Goal: Task Accomplishment & Management: Manage account settings

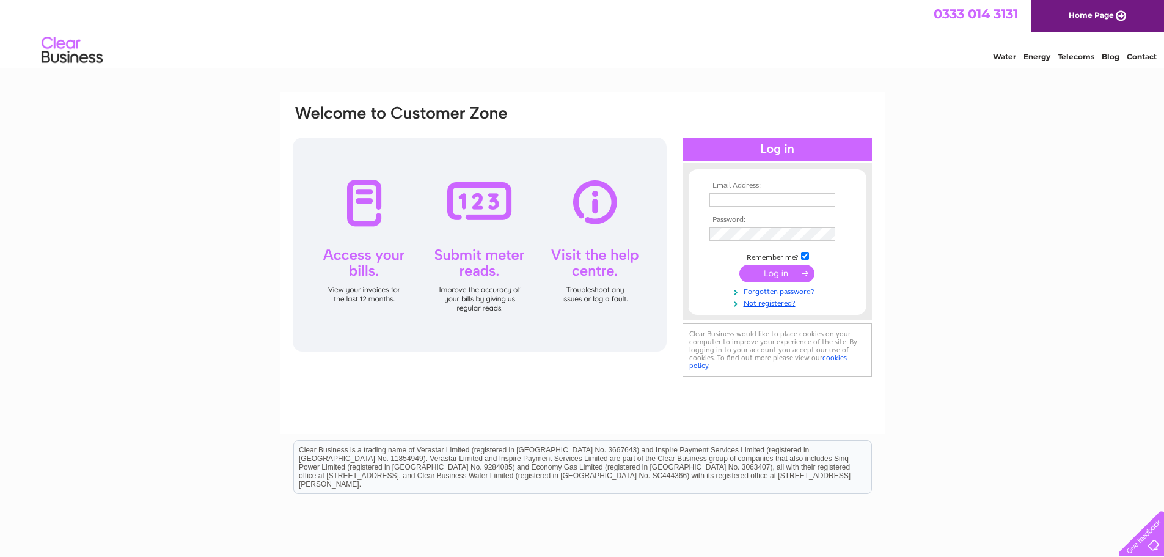
type input "[EMAIL_ADDRESS][DOMAIN_NAME]"
click at [767, 270] on input "submit" at bounding box center [777, 273] width 75 height 17
click at [770, 302] on link "Forgotten password?" at bounding box center [779, 302] width 139 height 12
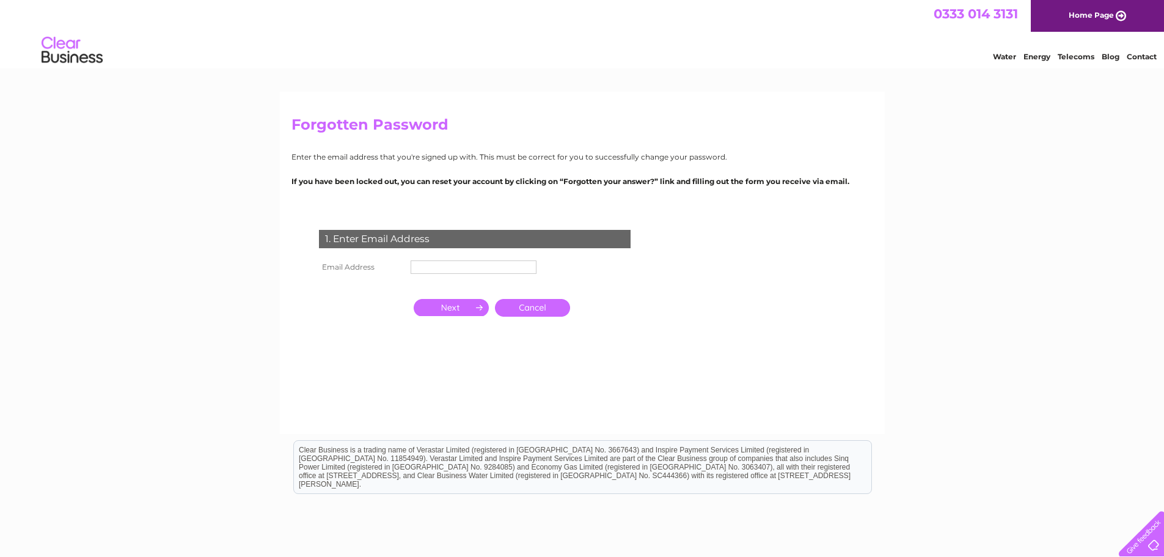
click at [395, 265] on th "Email Address" at bounding box center [362, 267] width 92 height 20
click at [427, 265] on input "text" at bounding box center [474, 267] width 127 height 15
type input "[EMAIL_ADDRESS][DOMAIN_NAME]"
click at [461, 308] on input "button" at bounding box center [451, 307] width 75 height 17
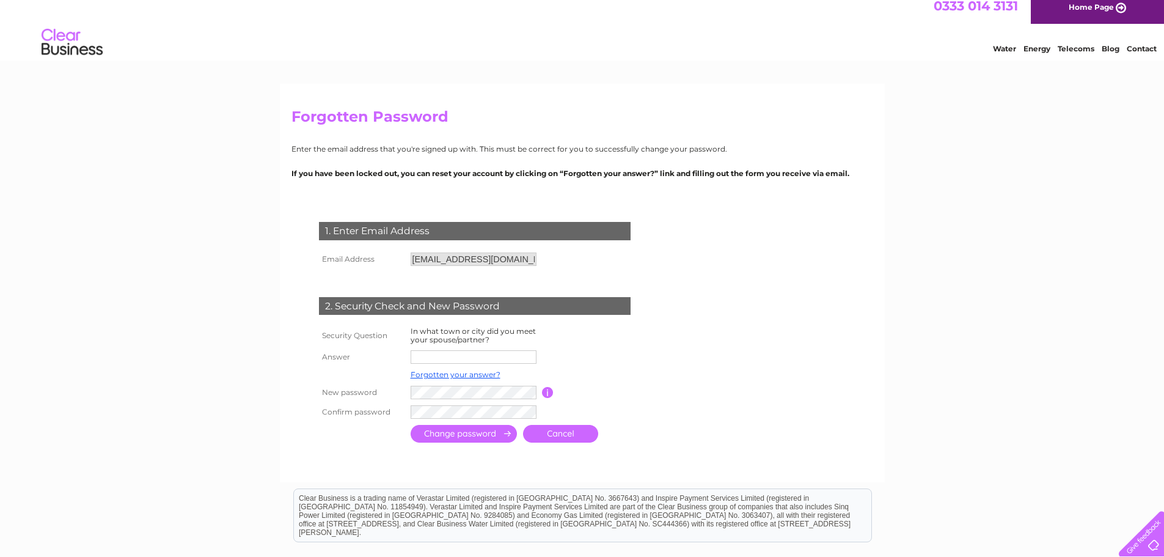
scroll to position [61, 0]
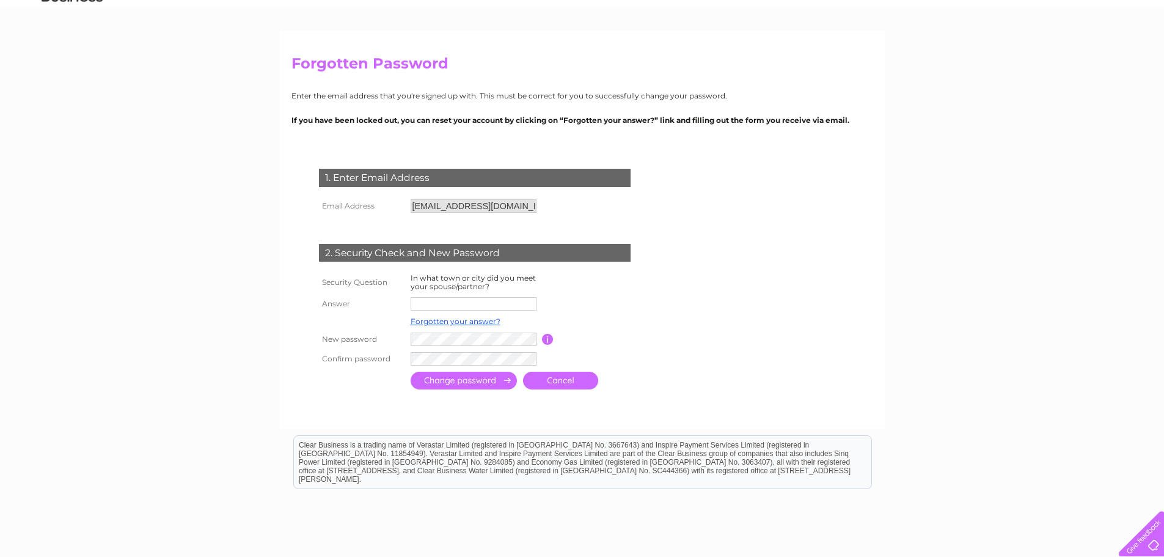
click at [419, 304] on input "text" at bounding box center [474, 303] width 126 height 13
type input "[EMAIL_ADDRESS][DOMAIN_NAME]"
click at [544, 341] on input "button" at bounding box center [548, 339] width 12 height 11
click at [350, 346] on tr "New password Password must be at least 6 characters long" at bounding box center [489, 339] width 347 height 21
click at [468, 381] on input "submit" at bounding box center [464, 381] width 106 height 18
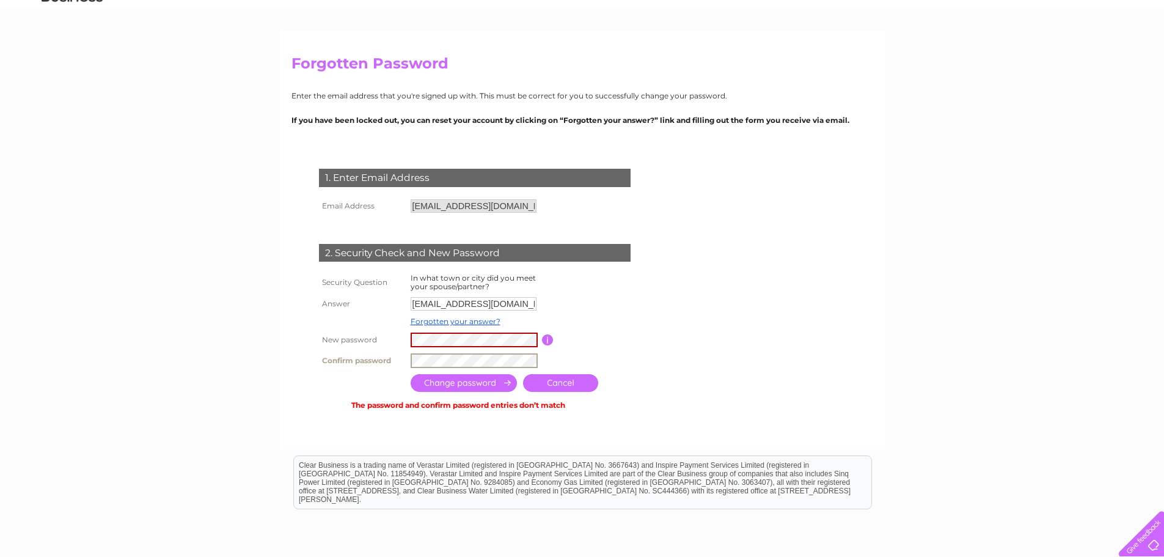
click at [385, 362] on tr "Confirm password" at bounding box center [489, 360] width 347 height 21
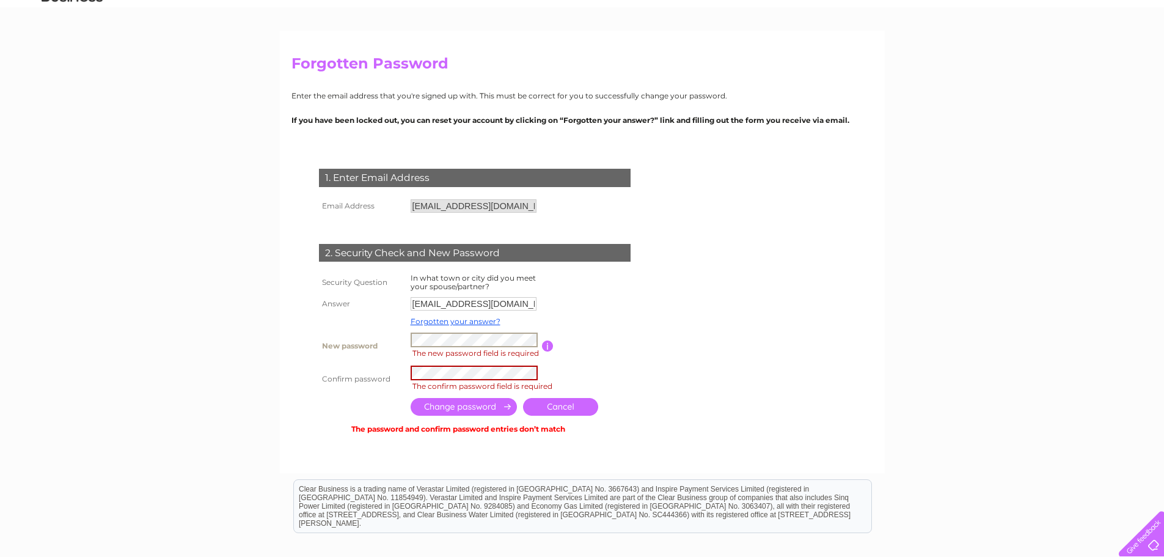
click at [890, 316] on div "Forgotten Password Enter the email address that you're signed up with. This mus…" at bounding box center [582, 357] width 1164 height 652
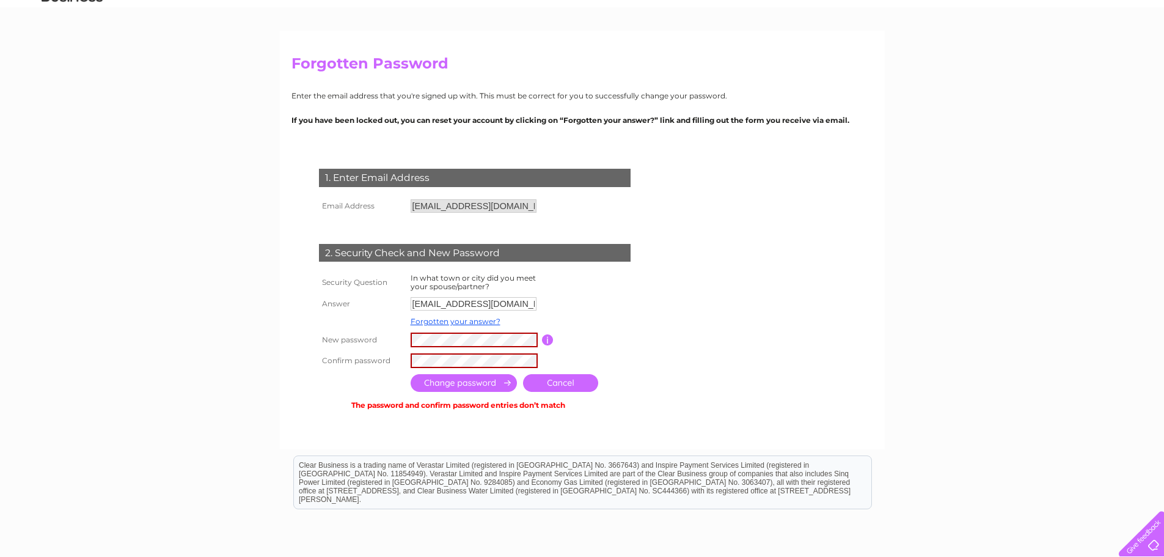
click at [490, 383] on input "submit" at bounding box center [464, 383] width 106 height 18
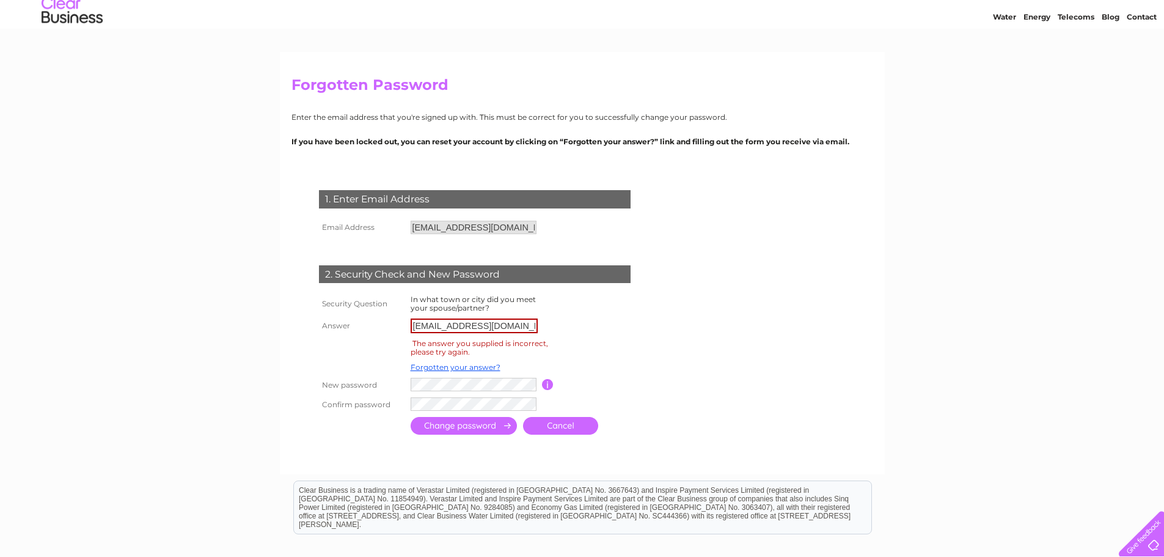
scroll to position [61, 0]
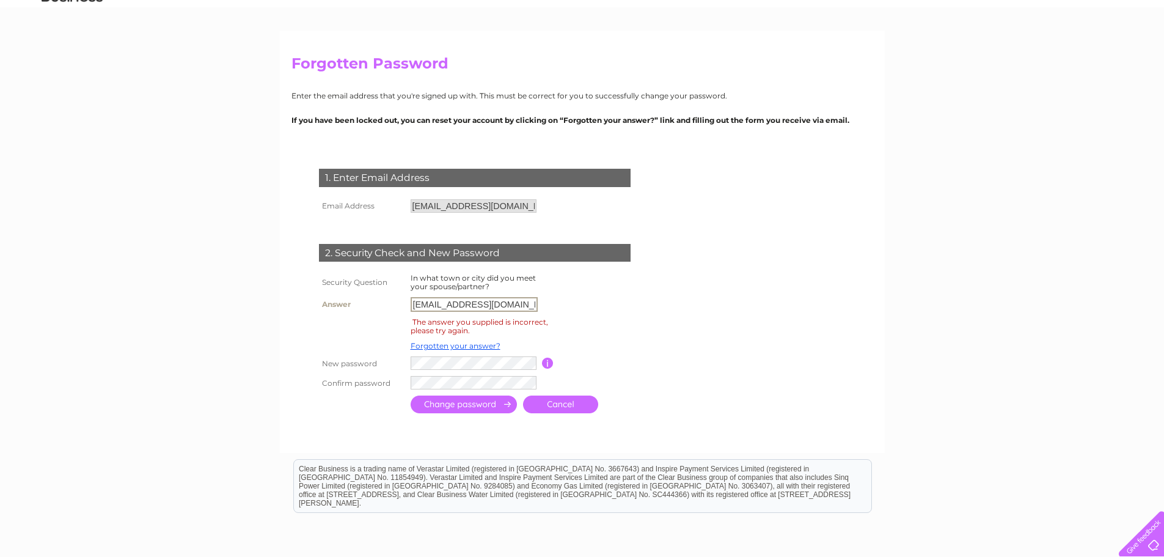
drag, startPoint x: 498, startPoint y: 305, endPoint x: 510, endPoint y: 305, distance: 11.6
click at [510, 305] on input "[EMAIL_ADDRESS][DOMAIN_NAME]" at bounding box center [474, 304] width 127 height 15
click at [507, 304] on input "[EMAIL_ADDRESS][DOMAIN_NAME]" at bounding box center [474, 304] width 127 height 15
type input "d"
type input "Taunton"
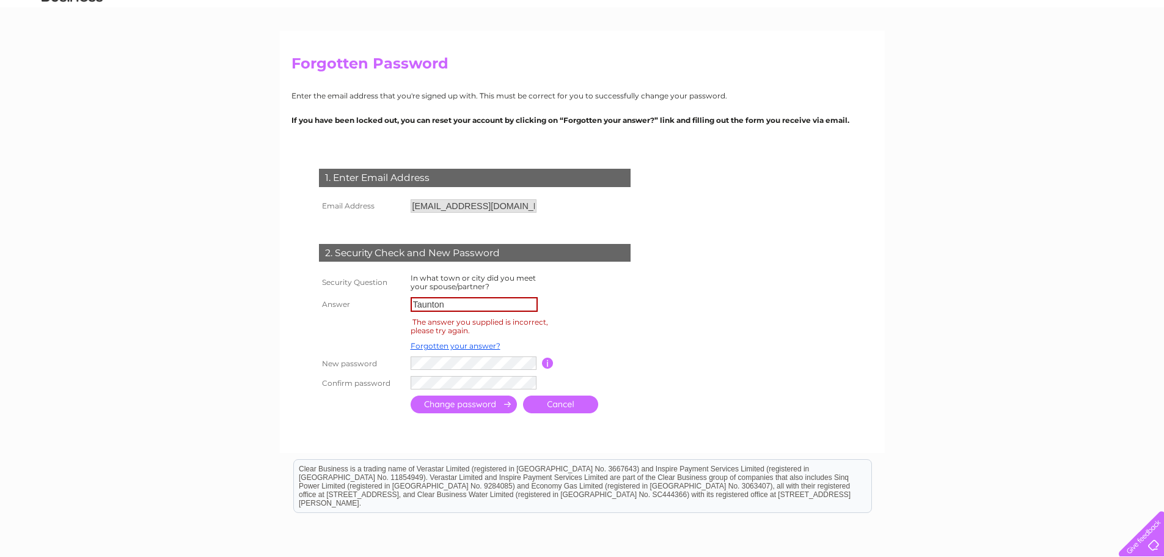
click at [430, 409] on input "submit" at bounding box center [464, 404] width 106 height 18
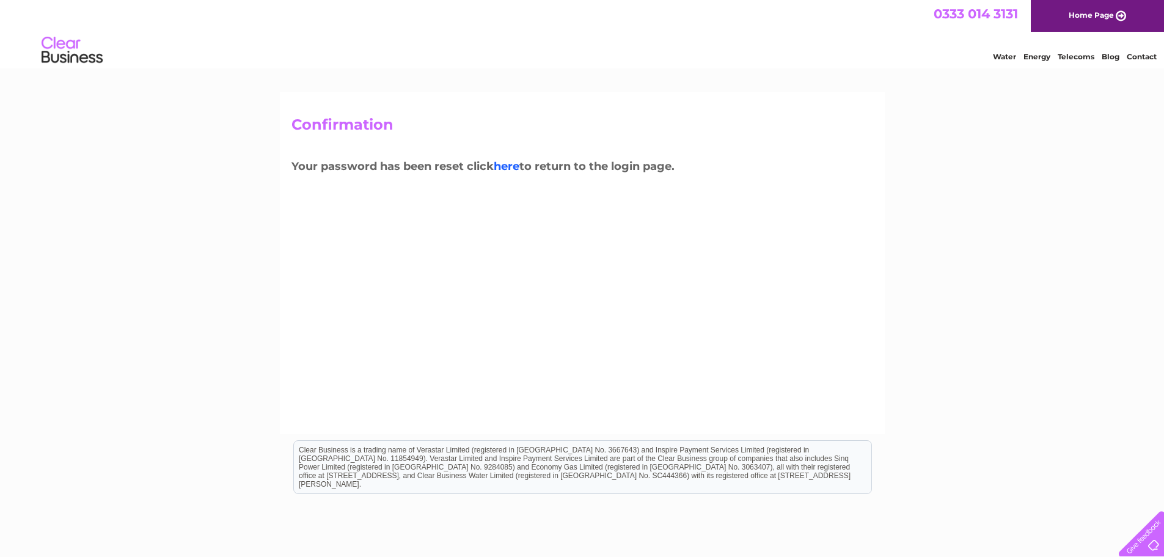
click at [509, 168] on link "here" at bounding box center [507, 166] width 26 height 13
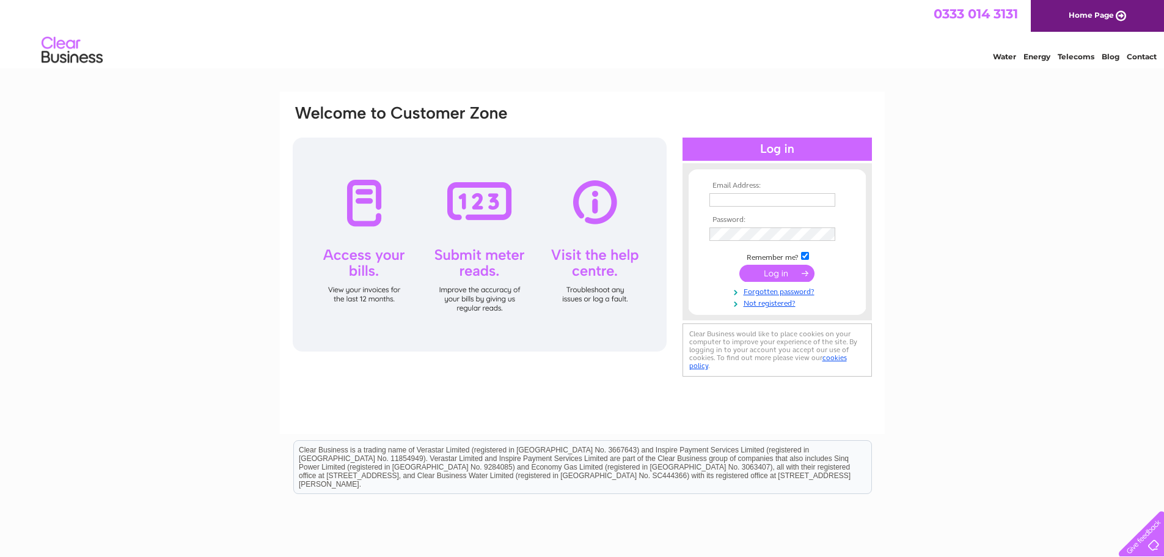
type input "[EMAIL_ADDRESS][DOMAIN_NAME]"
click at [770, 271] on input "submit" at bounding box center [777, 273] width 75 height 17
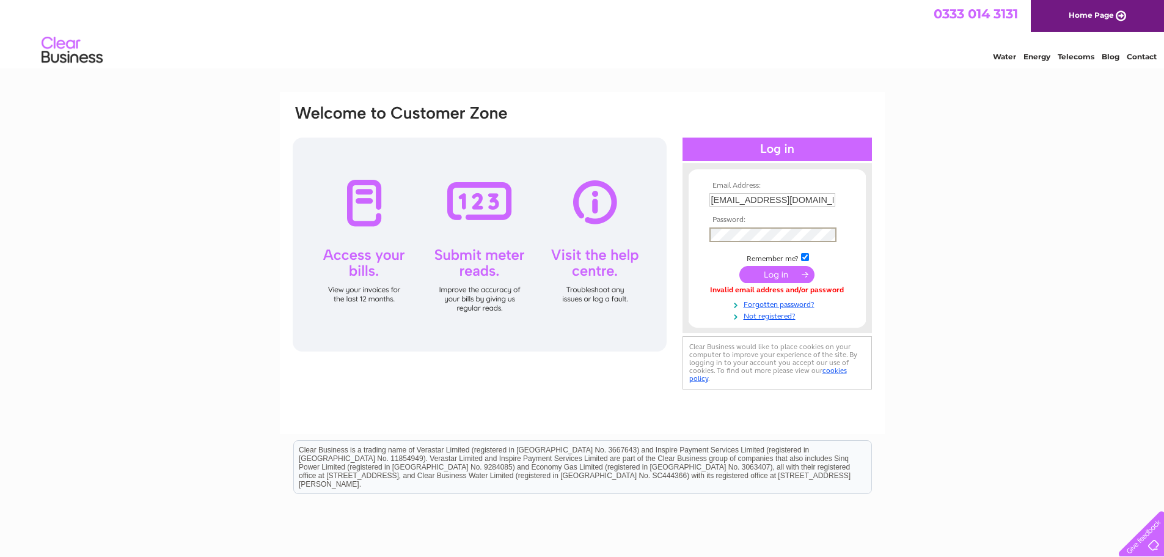
click at [693, 232] on form "Email Address: [EMAIL_ADDRESS][DOMAIN_NAME] Password:" at bounding box center [777, 251] width 177 height 139
click at [946, 291] on div "Email Address: dcv@unicomemail.co.uk Password: Forgotten password?" at bounding box center [582, 367] width 1164 height 551
click at [765, 271] on input "submit" at bounding box center [777, 273] width 75 height 17
